Goal: Information Seeking & Learning: Understand process/instructions

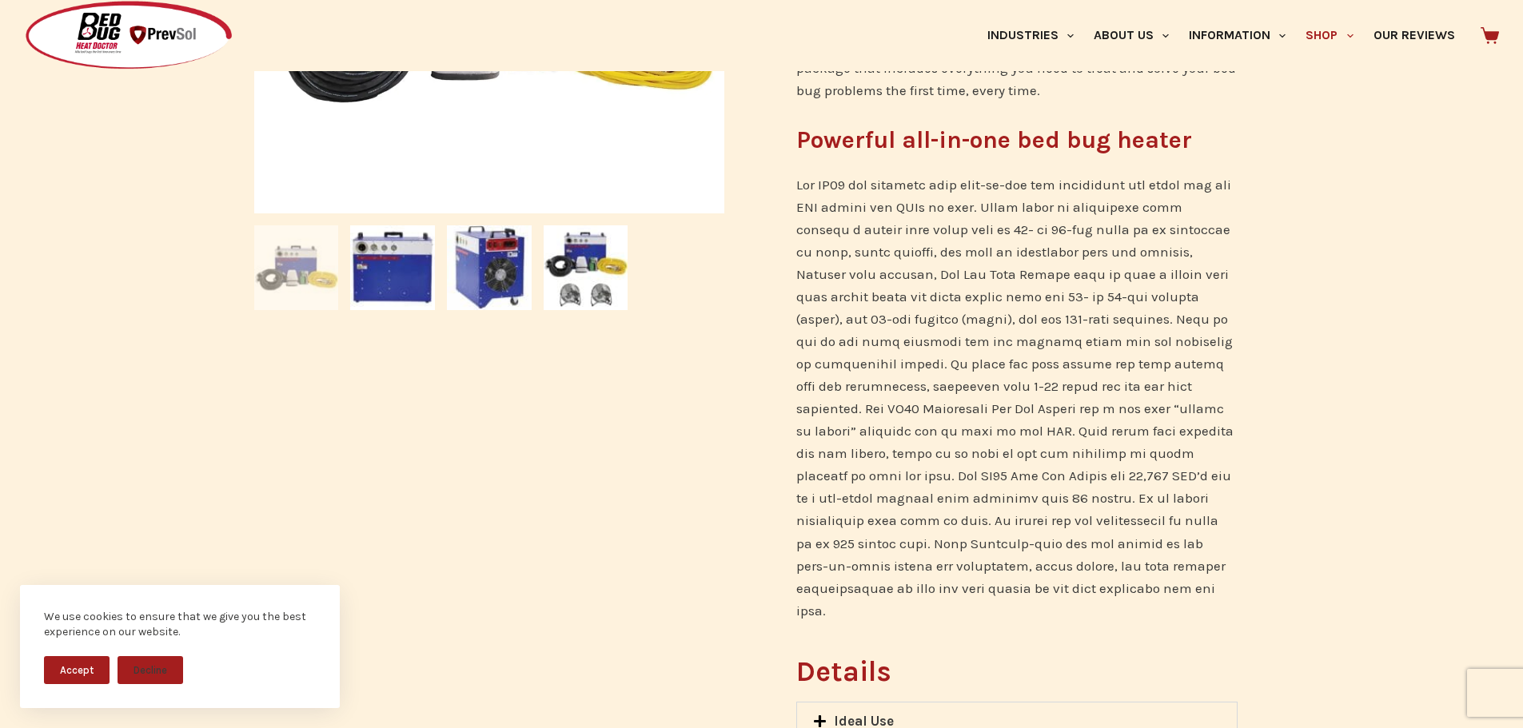
scroll to position [640, 0]
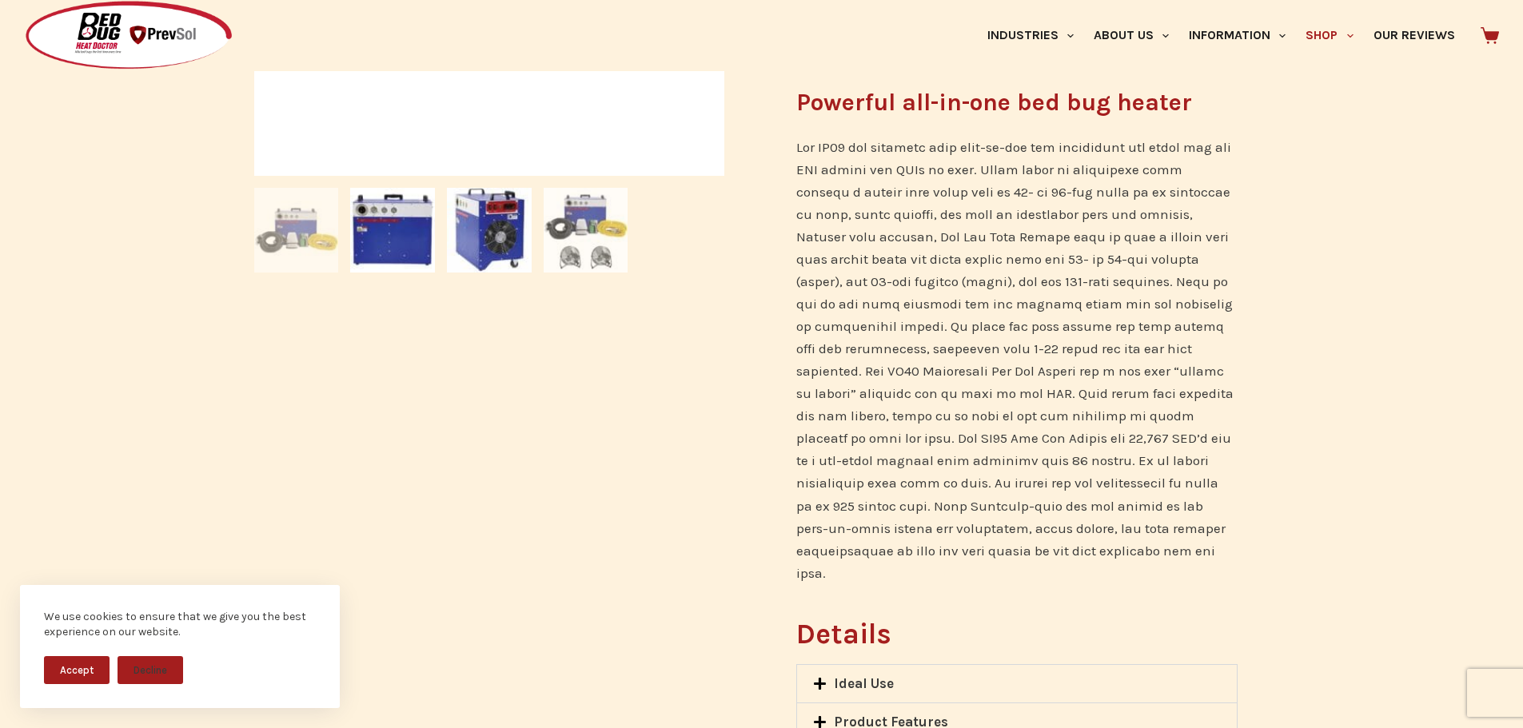
click at [588, 244] on img at bounding box center [586, 230] width 85 height 85
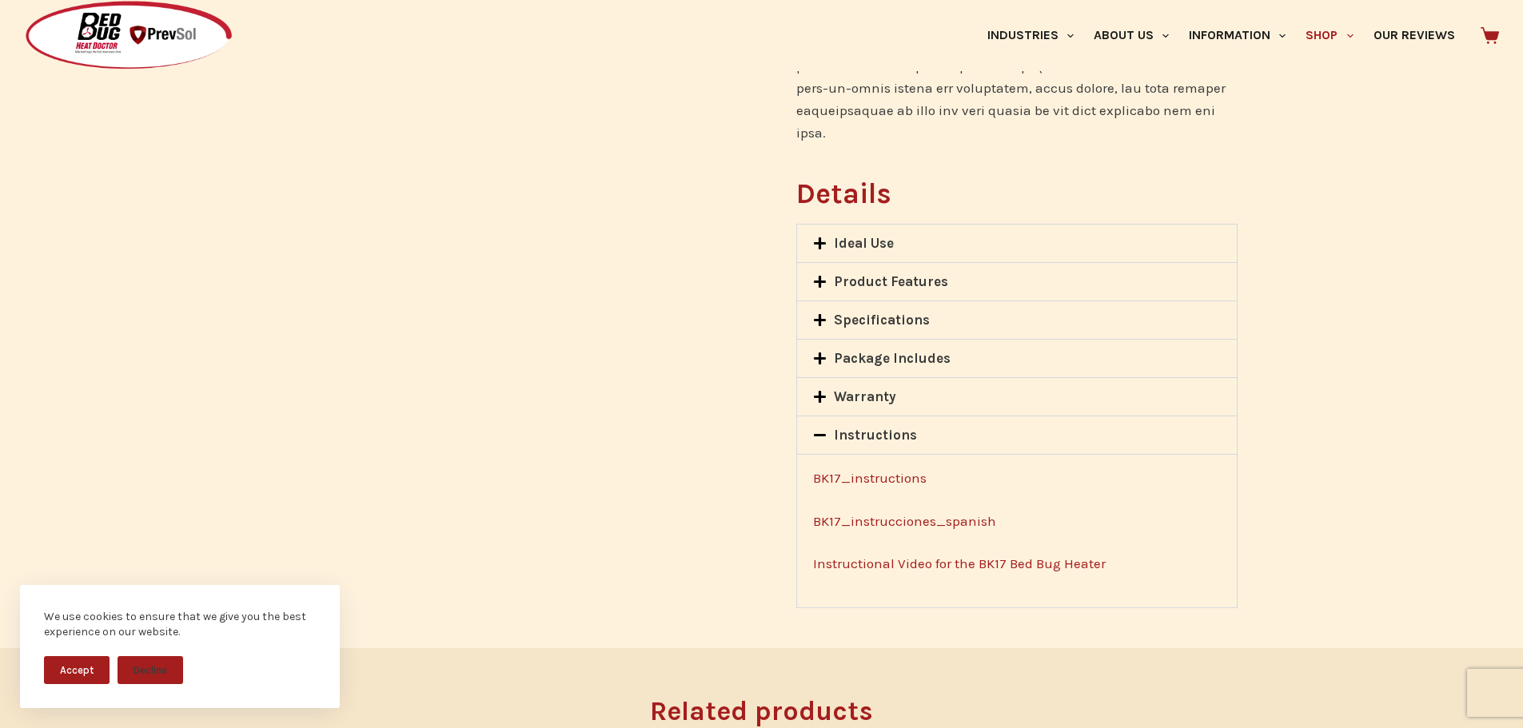
scroll to position [1119, 0]
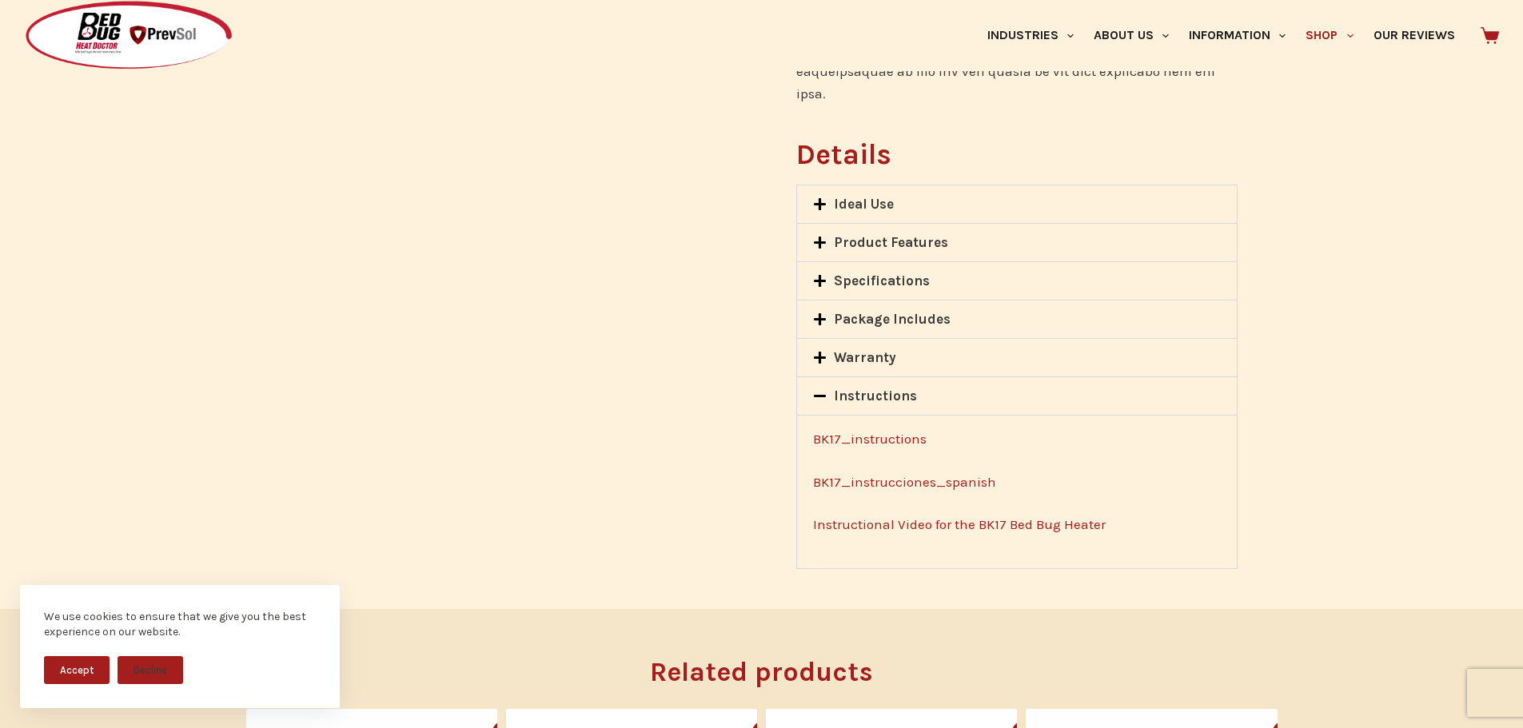
click at [821, 275] on icon at bounding box center [820, 281] width 12 height 12
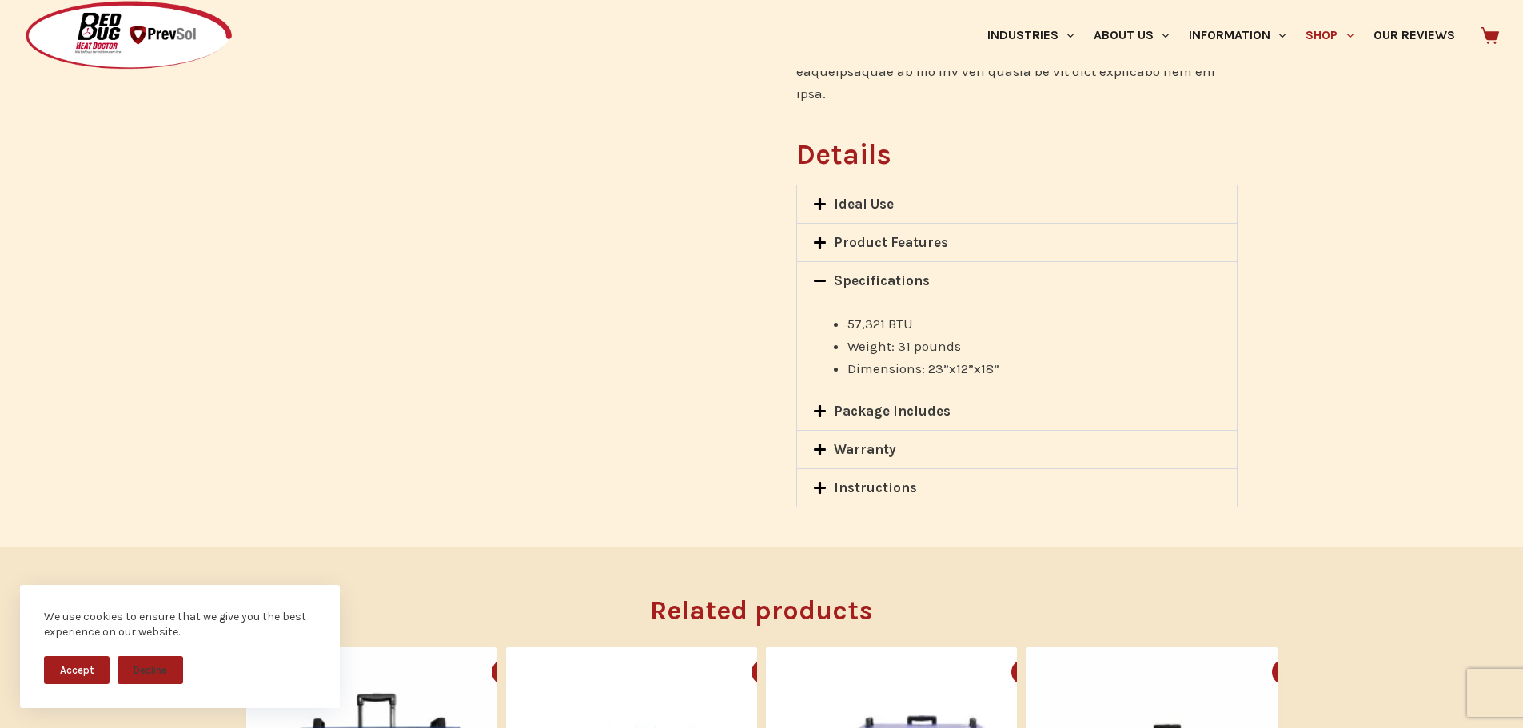
scroll to position [1199, 0]
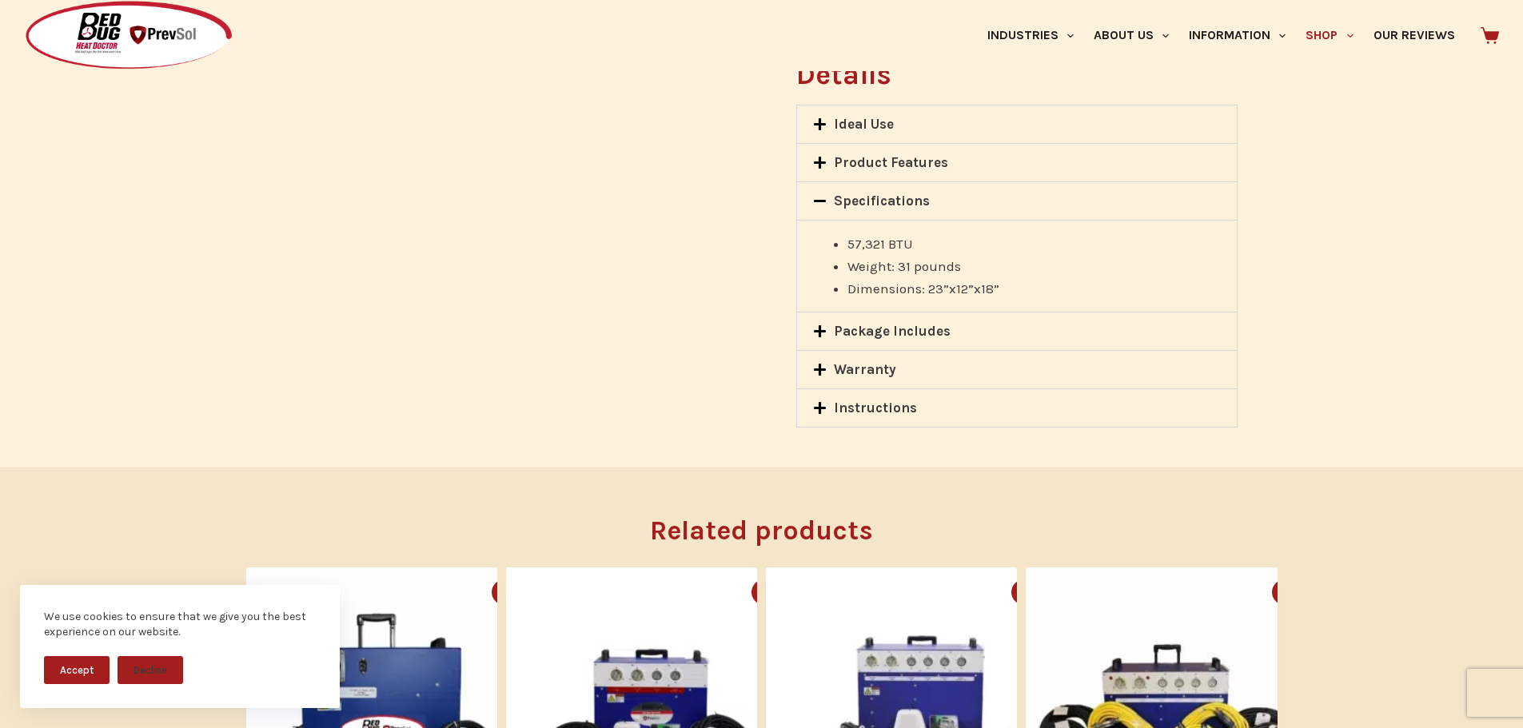
click at [811, 313] on div "Package Includes" at bounding box center [1016, 332] width 439 height 38
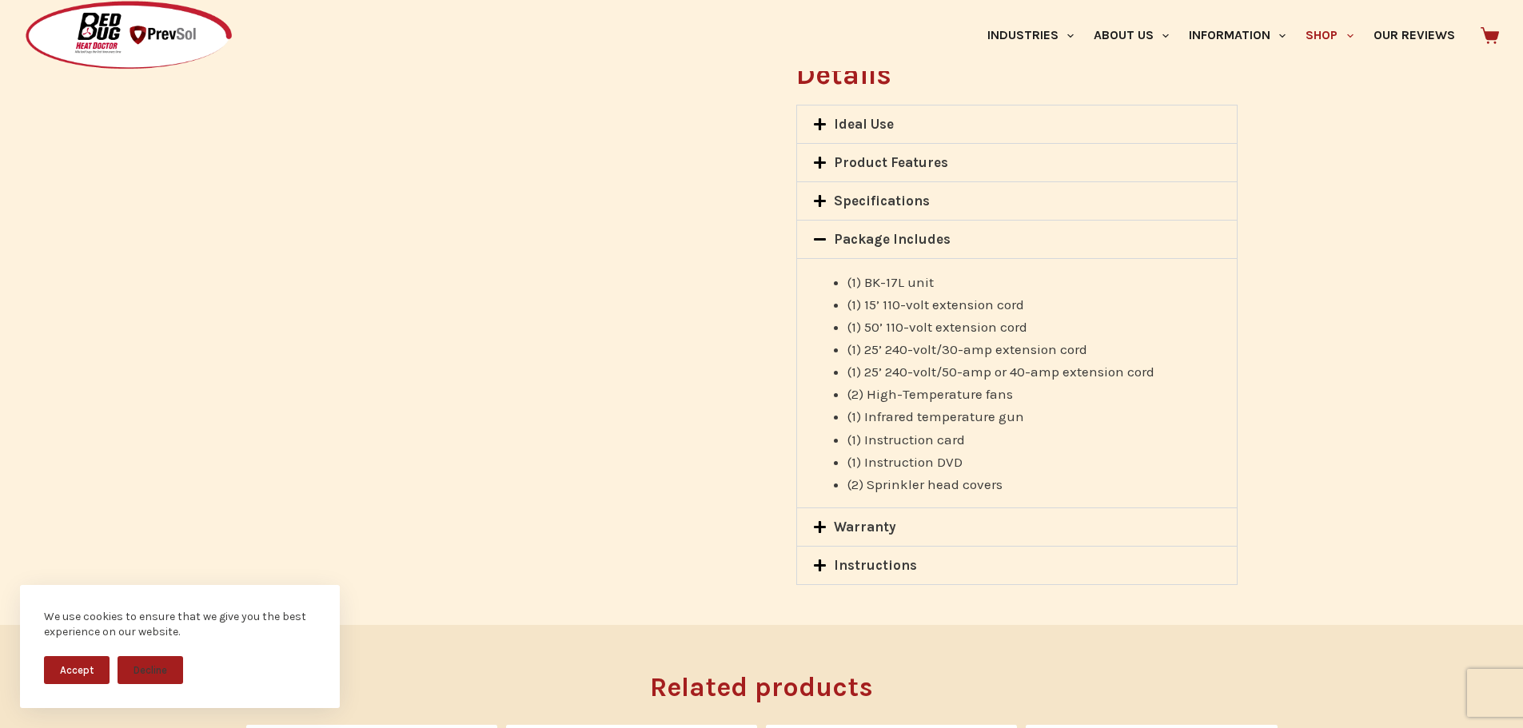
click at [824, 521] on icon at bounding box center [820, 528] width 14 height 14
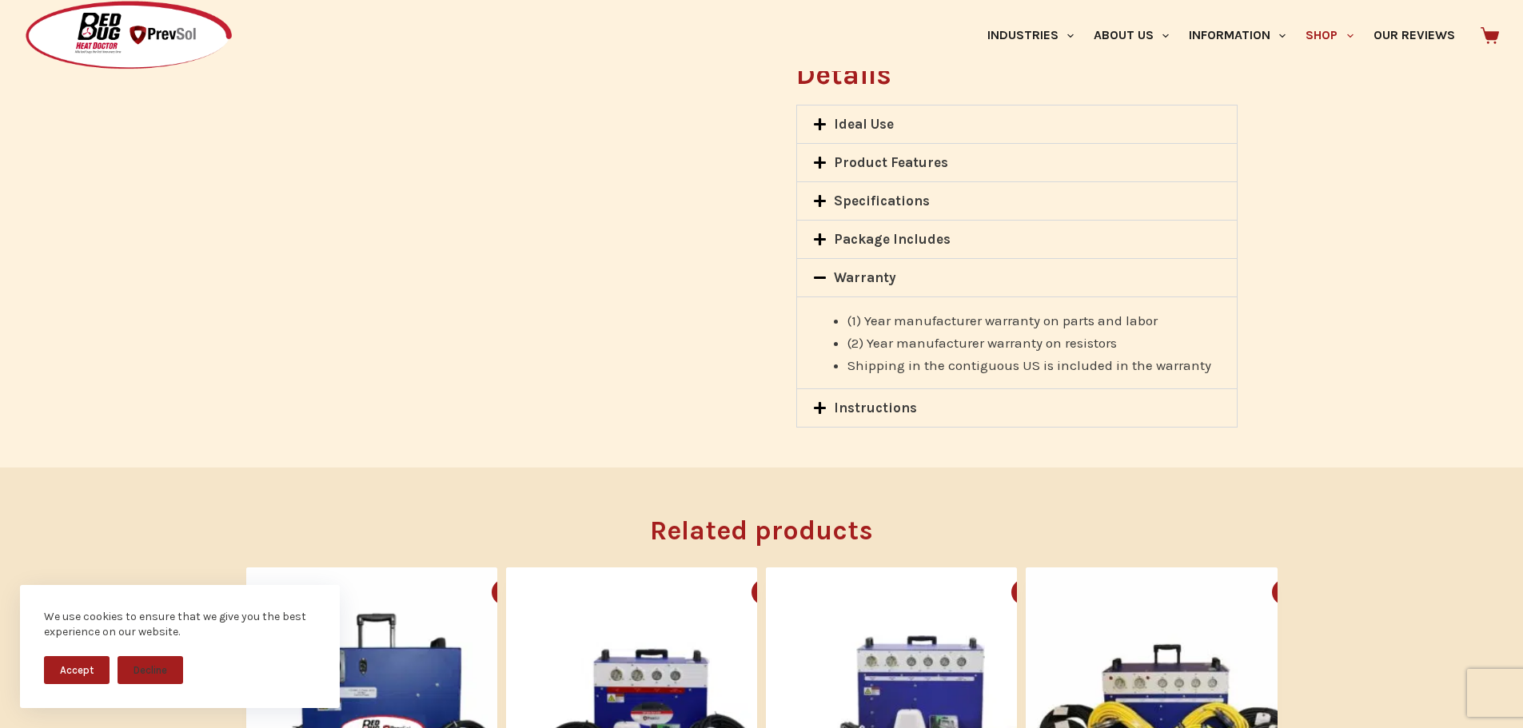
click at [815, 401] on span at bounding box center [823, 409] width 21 height 16
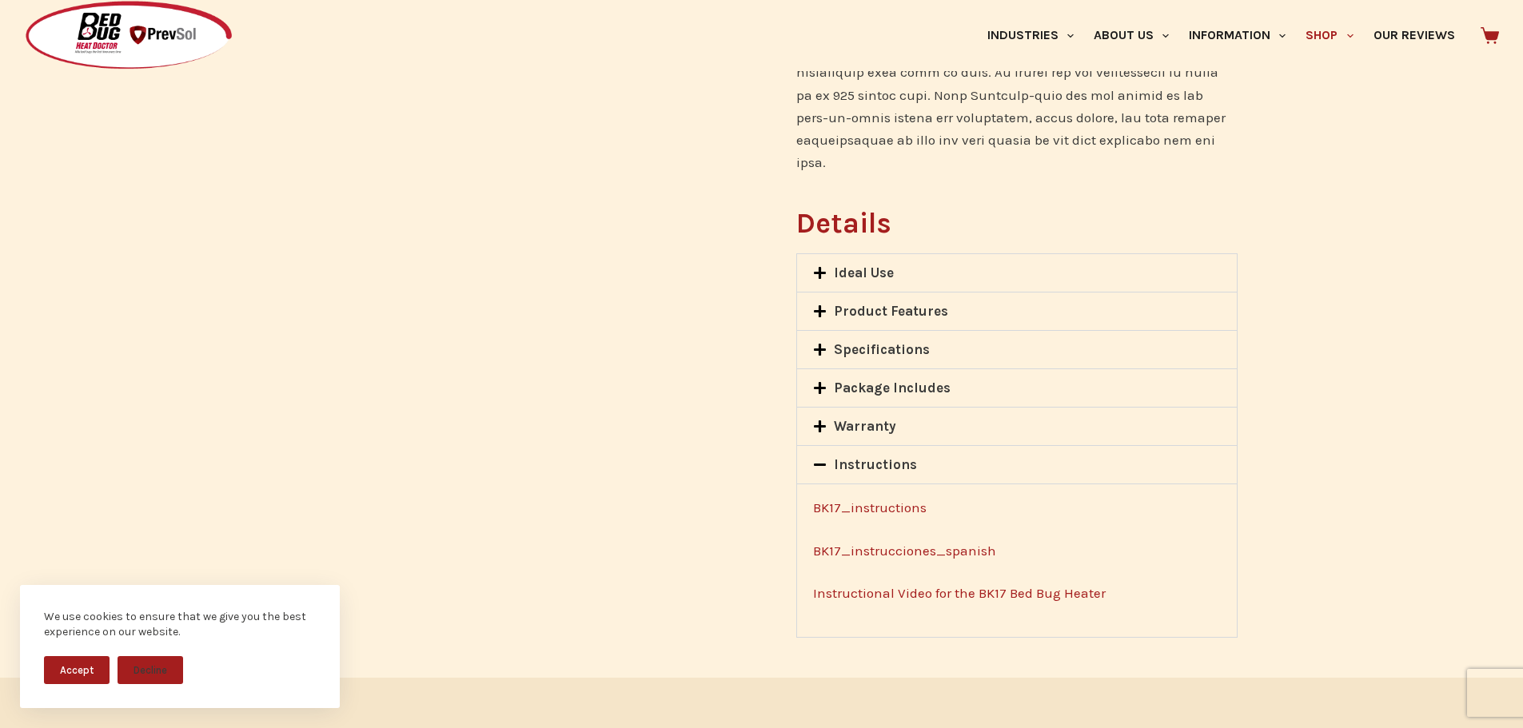
scroll to position [1040, 0]
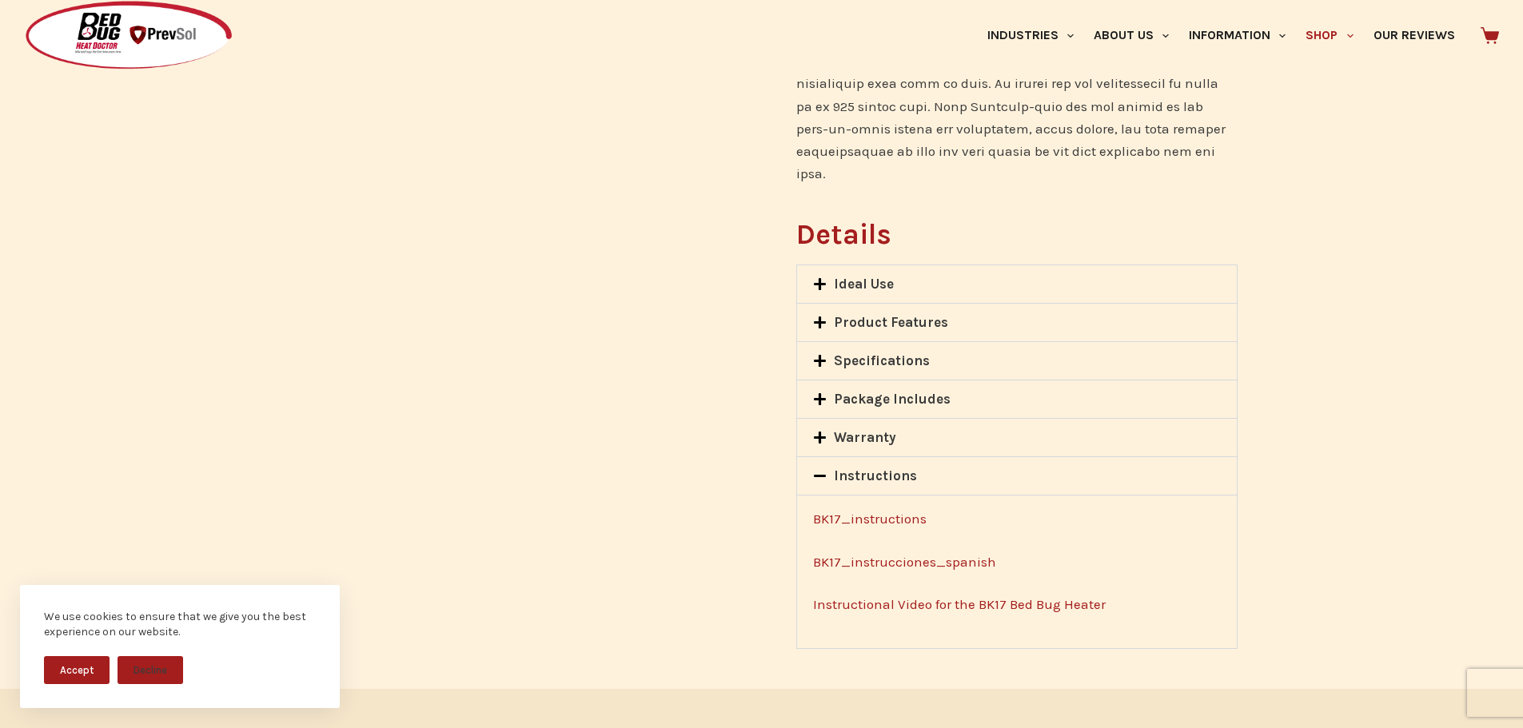
click at [813, 277] on icon at bounding box center [820, 284] width 14 height 14
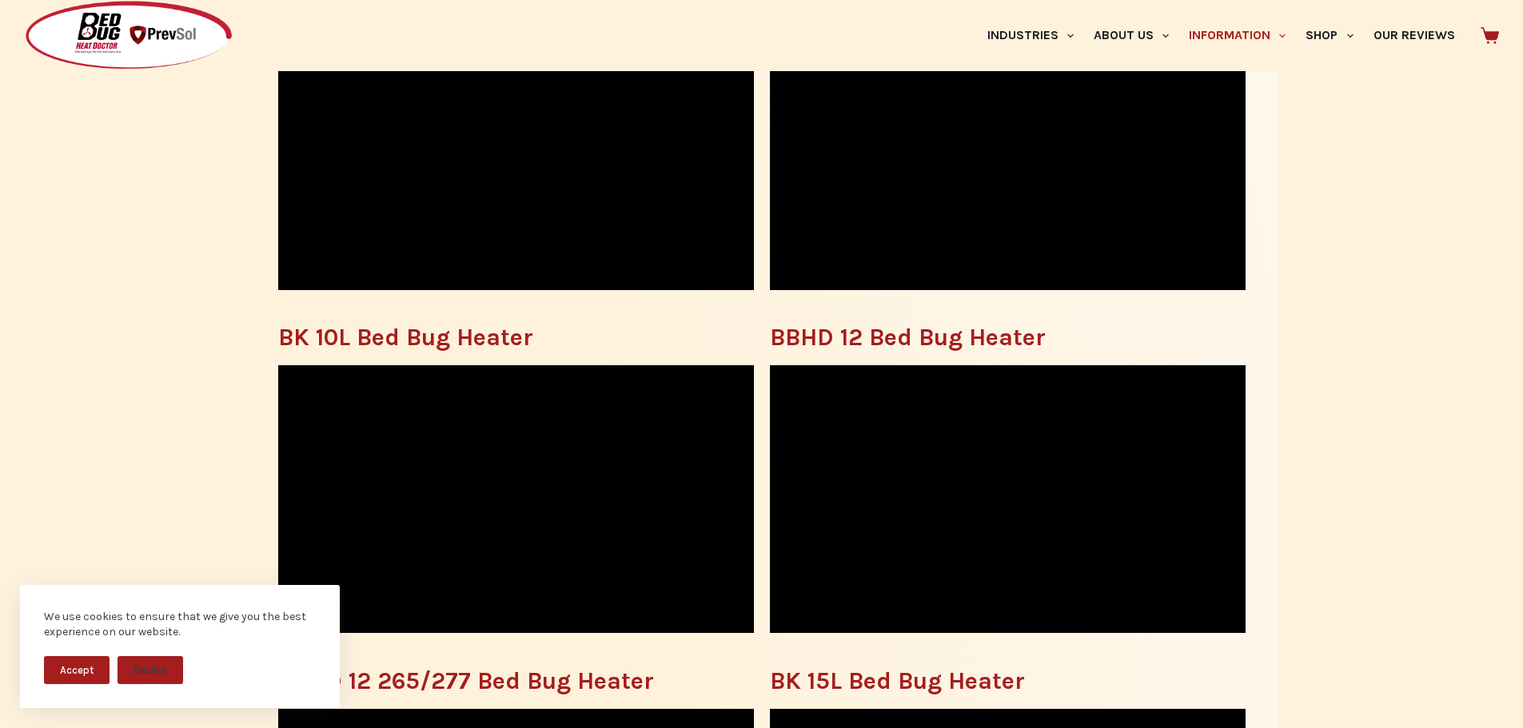
scroll to position [480, 0]
